Goal: Task Accomplishment & Management: Manage account settings

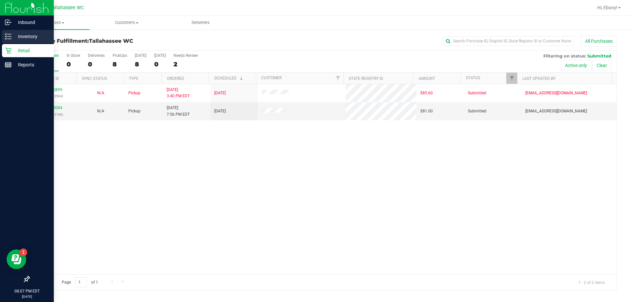
click at [24, 33] on p "Inventory" at bounding box center [30, 37] width 39 height 8
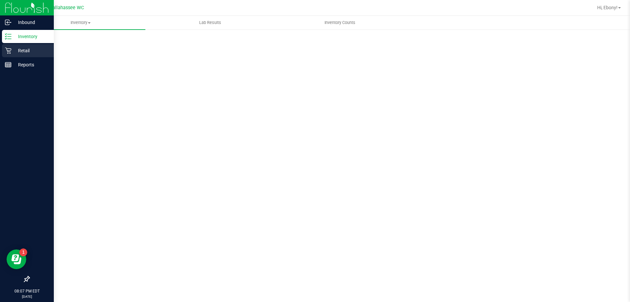
click at [21, 50] on p "Retail" at bounding box center [30, 51] width 39 height 8
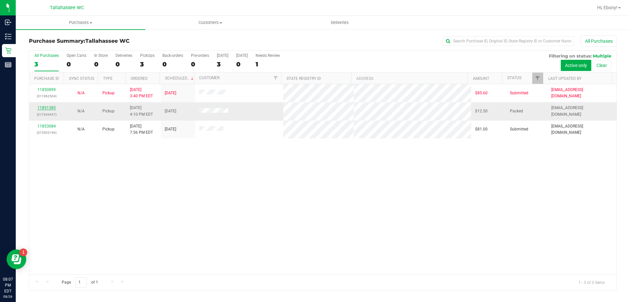
click at [47, 107] on link "11851385" at bounding box center [46, 107] width 18 height 5
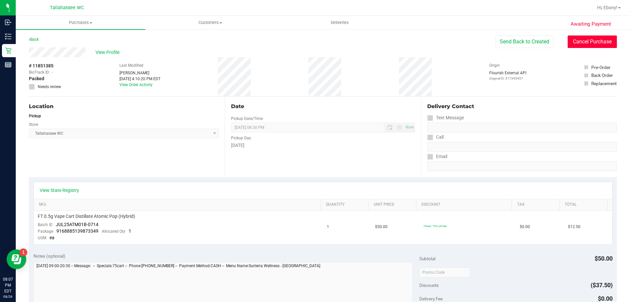
click at [315, 43] on button "Cancel Purchase" at bounding box center [592, 41] width 49 height 12
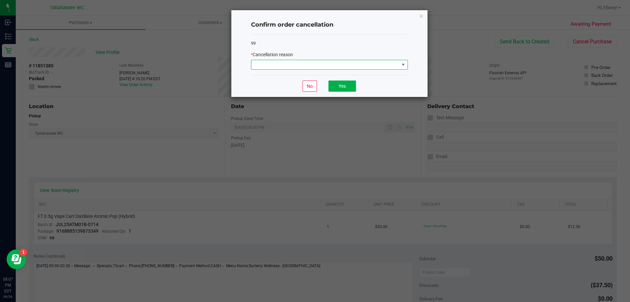
click at [315, 66] on span at bounding box center [325, 64] width 148 height 9
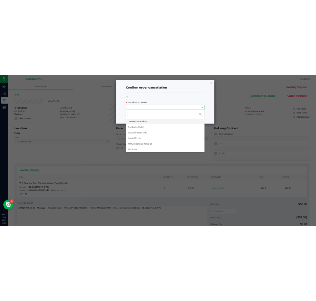
scroll to position [10, 157]
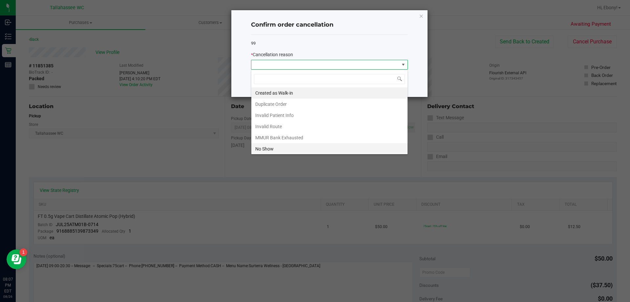
click at [278, 144] on li "No Show" at bounding box center [329, 148] width 156 height 11
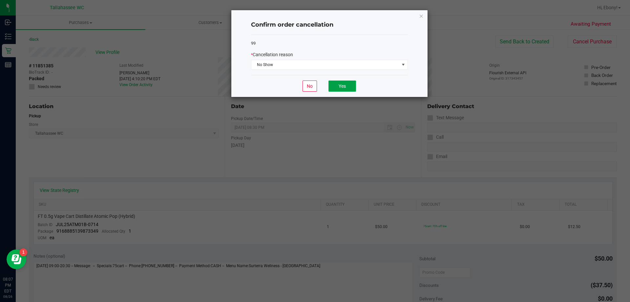
click at [315, 86] on button "Yes" at bounding box center [343, 85] width 28 height 11
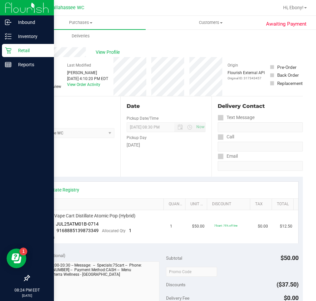
click at [13, 51] on p "Retail" at bounding box center [30, 51] width 39 height 8
